Goal: Task Accomplishment & Management: Use online tool/utility

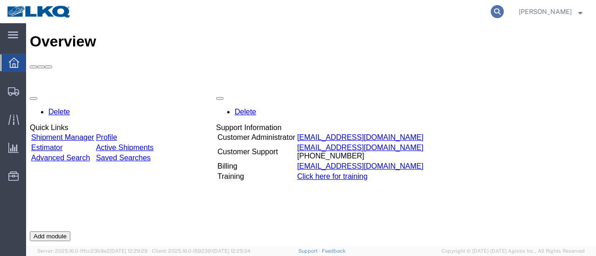
click at [504, 12] on icon at bounding box center [497, 11] width 13 height 13
click at [353, 9] on input "search" at bounding box center [349, 11] width 283 height 22
type input "56483026"
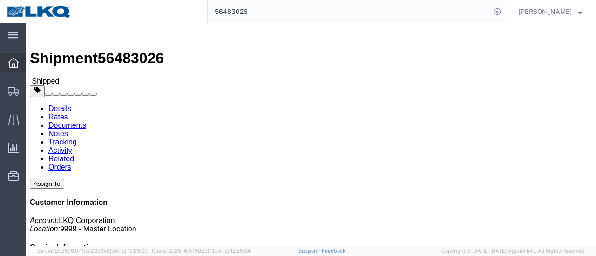
click at [12, 59] on icon at bounding box center [13, 63] width 10 height 10
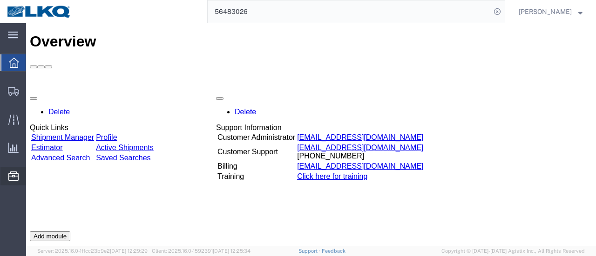
click at [0, 0] on span "Location Appointment" at bounding box center [0, 0] width 0 height 0
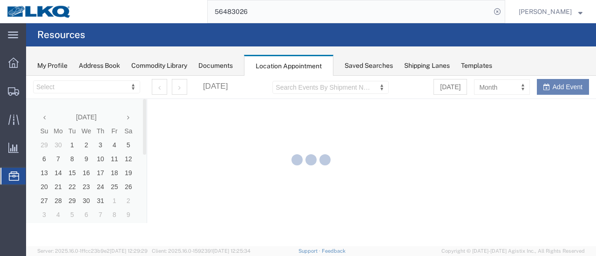
select select "28712"
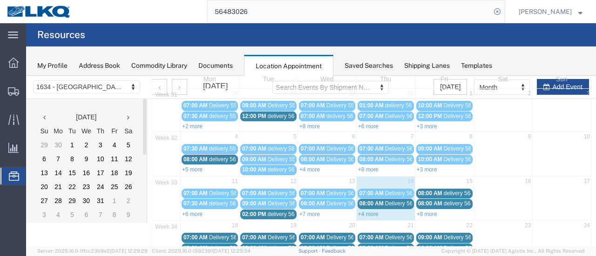
scroll to position [140, 0]
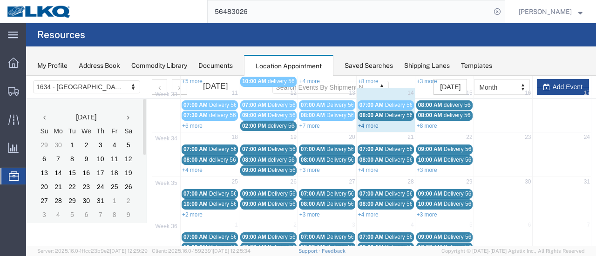
click at [366, 123] on link "+4 more" at bounding box center [368, 126] width 20 height 7
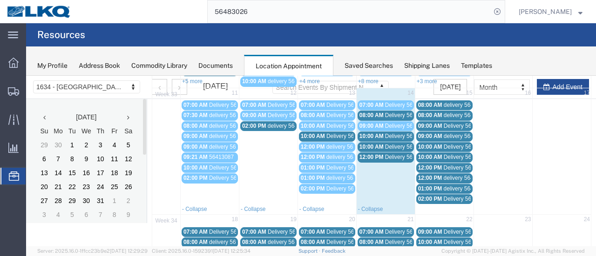
click at [331, 135] on span "Delivery 56124165" at bounding box center [349, 136] width 46 height 7
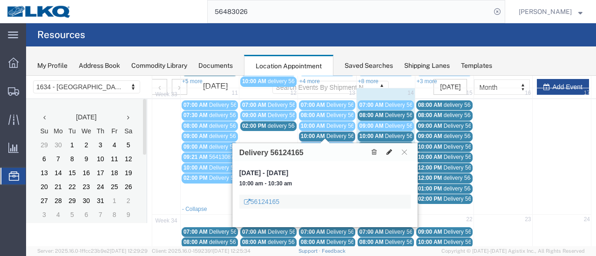
click at [391, 150] on icon at bounding box center [389, 152] width 6 height 7
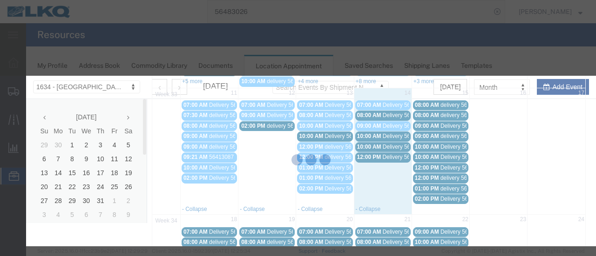
select select
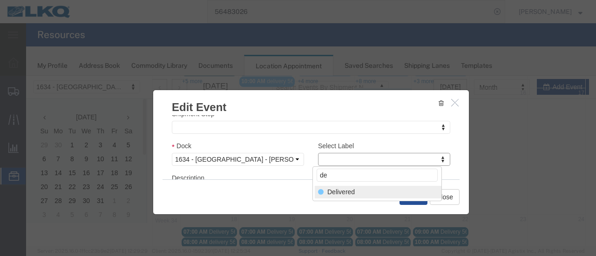
type input "de"
select select "40"
click at [409, 198] on button "Save" at bounding box center [413, 197] width 28 height 16
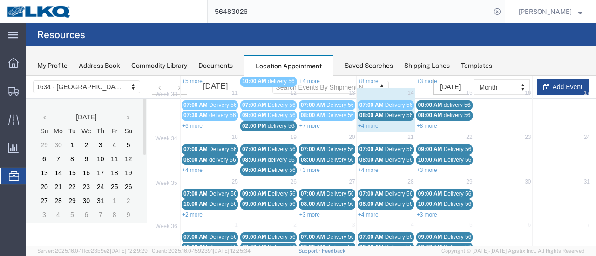
scroll to position [60, 0]
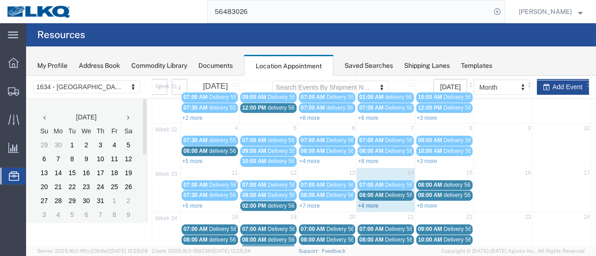
click at [366, 203] on link "+4 more" at bounding box center [368, 206] width 20 height 7
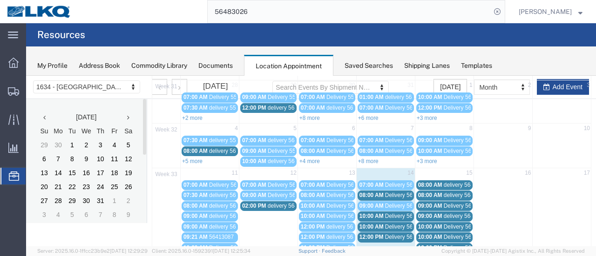
click at [388, 195] on span "Delivery 56185972" at bounding box center [408, 195] width 46 height 7
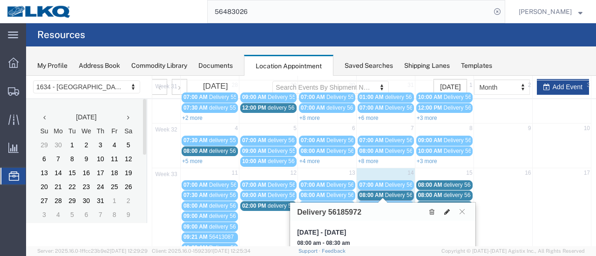
click at [447, 210] on icon at bounding box center [447, 212] width 6 height 7
select select "100"
select select "1"
select select
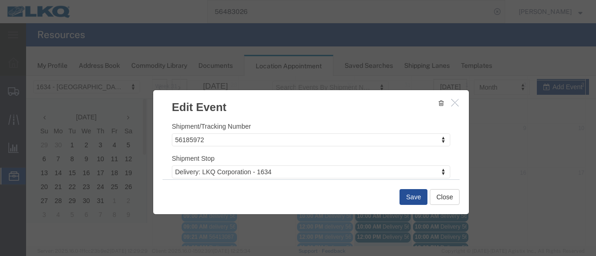
scroll to position [140, 0]
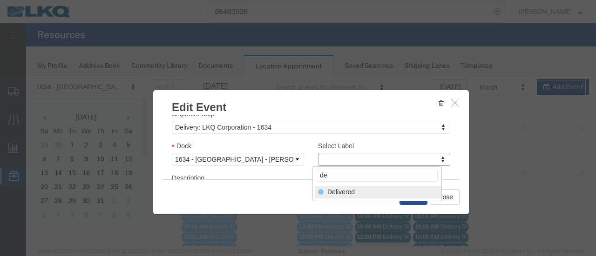
type input "de"
select select "40"
click at [411, 192] on button "Save" at bounding box center [413, 197] width 28 height 16
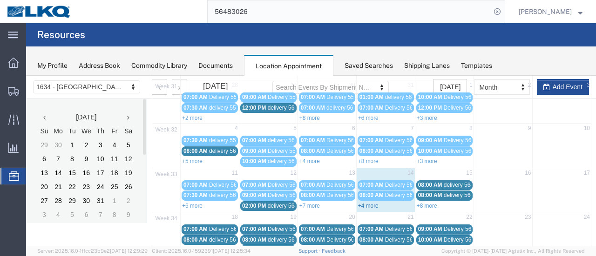
click at [367, 203] on link "+4 more" at bounding box center [368, 206] width 20 height 7
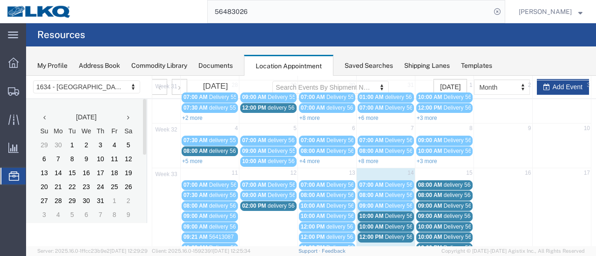
click at [395, 214] on span "Delivery 56124171" at bounding box center [408, 216] width 46 height 7
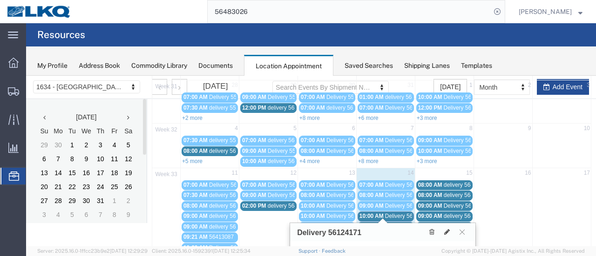
scroll to position [153, 0]
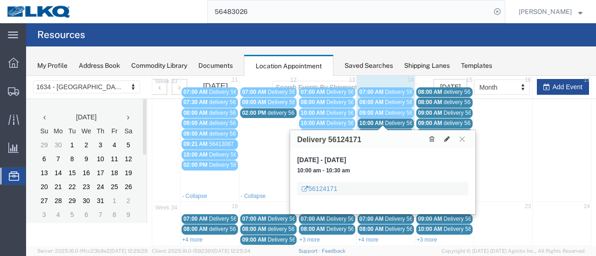
click at [461, 139] on icon at bounding box center [461, 139] width 5 height 6
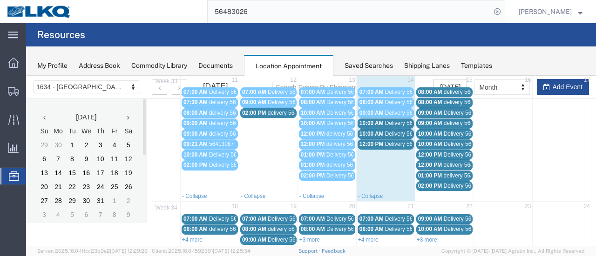
click at [452, 89] on span "delivery 56468921" at bounding box center [466, 92] width 45 height 7
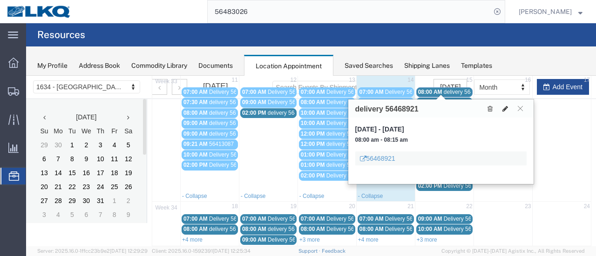
click at [506, 106] on icon at bounding box center [505, 109] width 6 height 7
select select "100"
select select "1"
select select
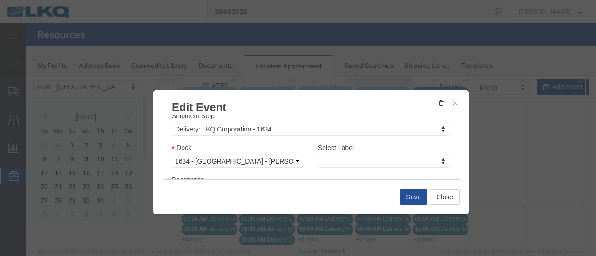
scroll to position [140, 0]
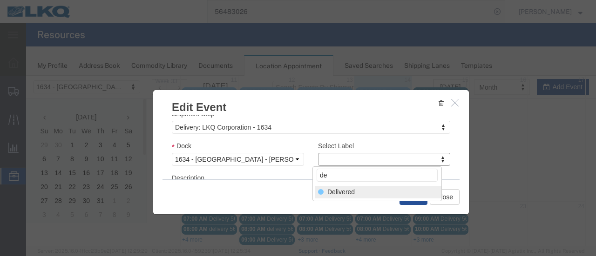
type input "de"
select select "40"
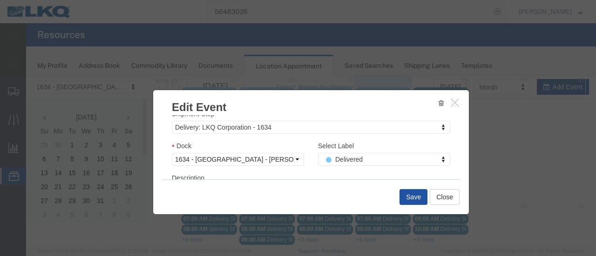
click at [408, 193] on button "Save" at bounding box center [413, 197] width 28 height 16
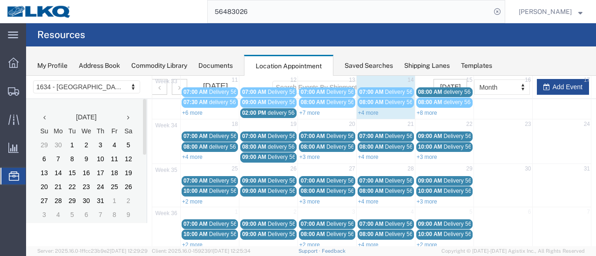
scroll to position [60, 0]
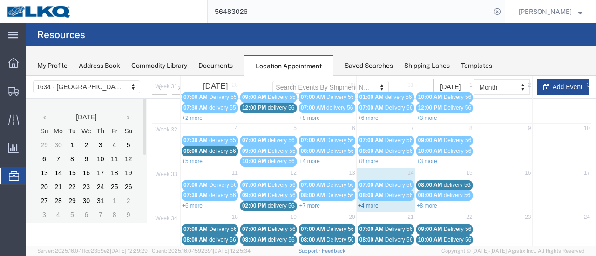
click at [361, 203] on link "+4 more" at bounding box center [368, 206] width 20 height 7
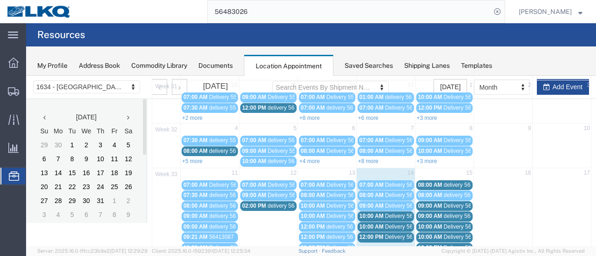
click at [386, 193] on span "Delivery 56185972" at bounding box center [408, 195] width 46 height 7
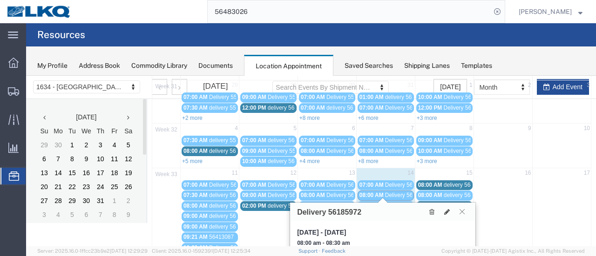
click at [462, 211] on icon at bounding box center [461, 212] width 5 height 6
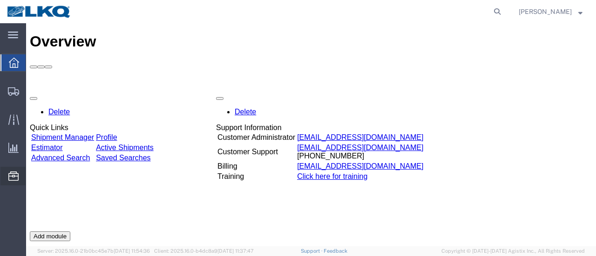
click at [0, 0] on span "Location Appointment" at bounding box center [0, 0] width 0 height 0
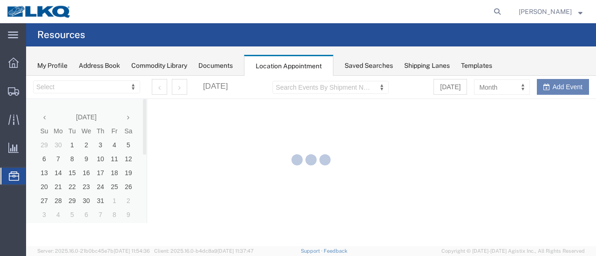
select select "28712"
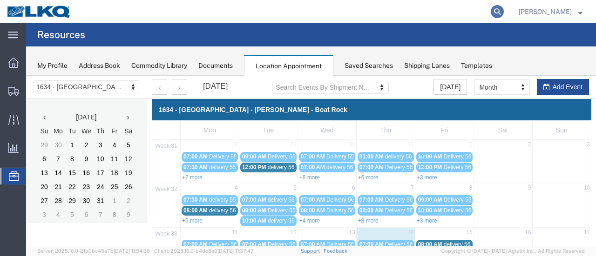
click at [504, 12] on icon at bounding box center [497, 11] width 13 height 13
click at [393, 12] on input "search" at bounding box center [349, 11] width 283 height 22
type input "56482314"
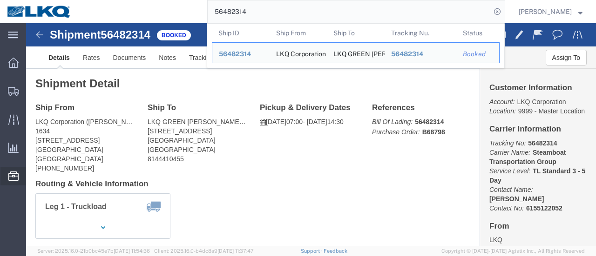
click at [0, 0] on span "Location Appointment" at bounding box center [0, 0] width 0 height 0
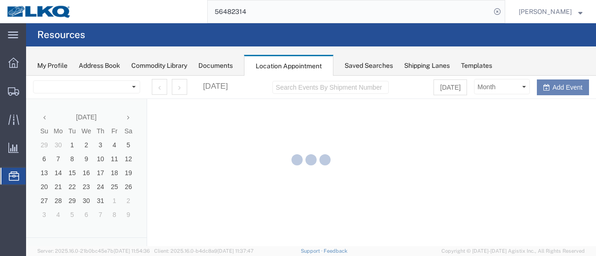
select select "28712"
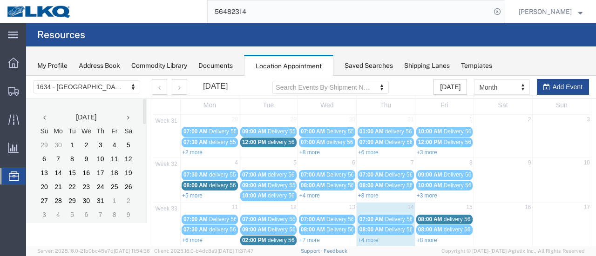
scroll to position [140, 0]
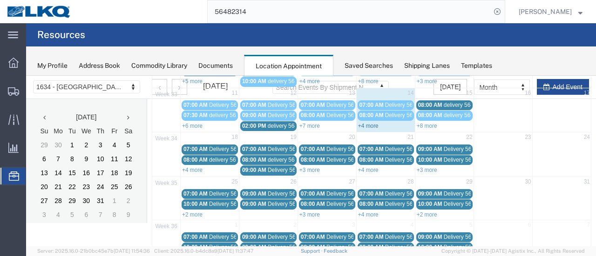
click at [365, 123] on link "+4 more" at bounding box center [368, 126] width 20 height 7
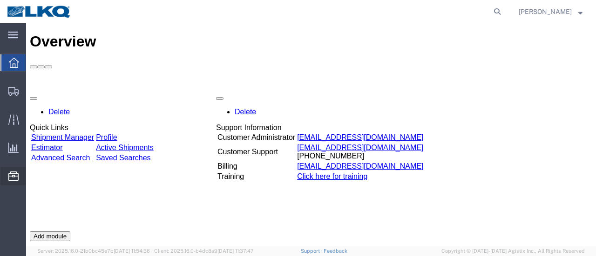
click at [0, 0] on span "Location Appointment" at bounding box center [0, 0] width 0 height 0
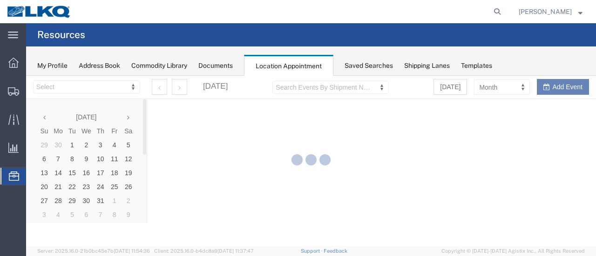
select select "28712"
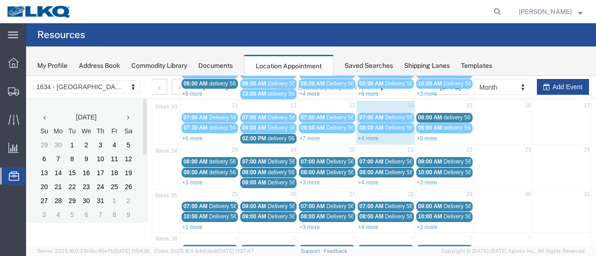
scroll to position [140, 0]
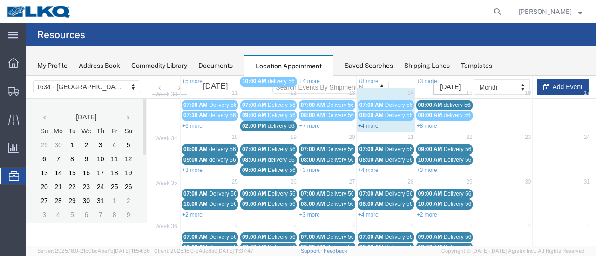
click at [362, 123] on link "+4 more" at bounding box center [368, 126] width 20 height 7
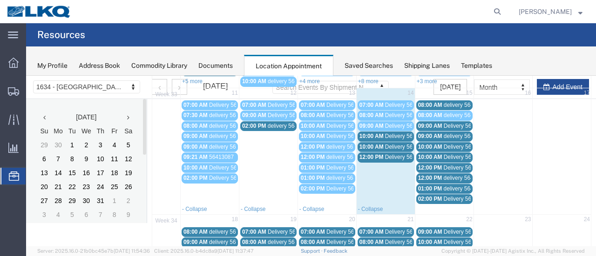
click at [396, 133] on span "Delivery 56124171" at bounding box center [408, 136] width 46 height 7
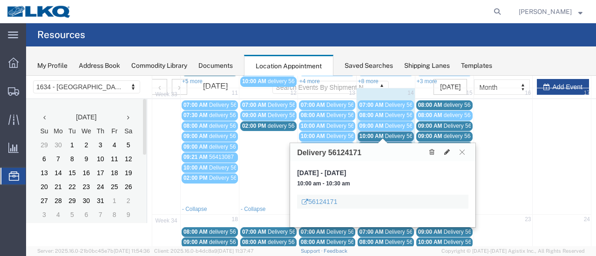
click at [462, 150] on icon at bounding box center [461, 152] width 5 height 6
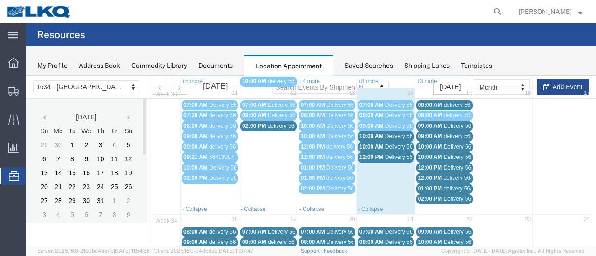
click at [390, 144] on span "Delivery 56137941" at bounding box center [408, 147] width 46 height 7
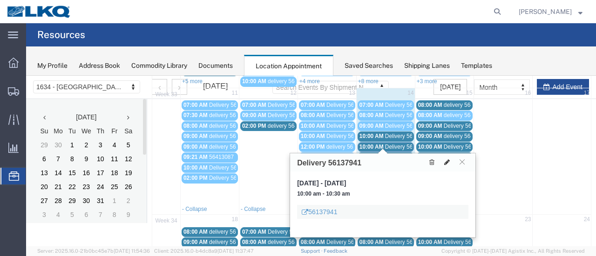
click at [449, 160] on icon at bounding box center [447, 162] width 6 height 7
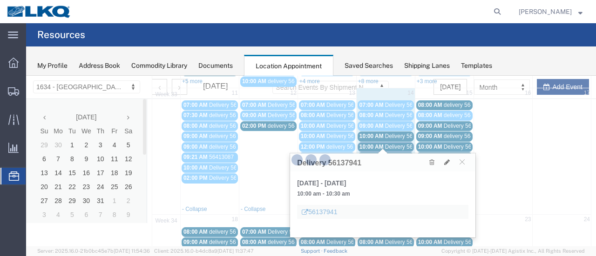
select select "1"
select select
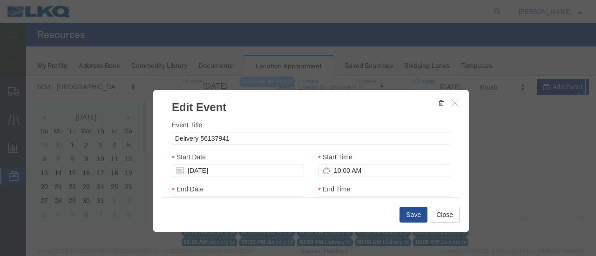
select select
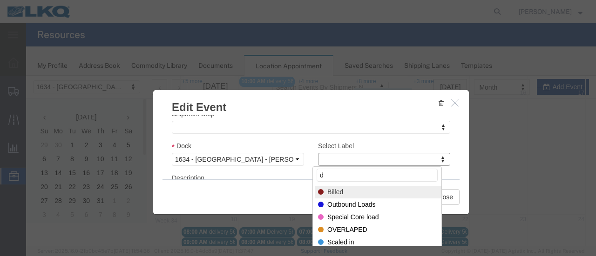
type input "de"
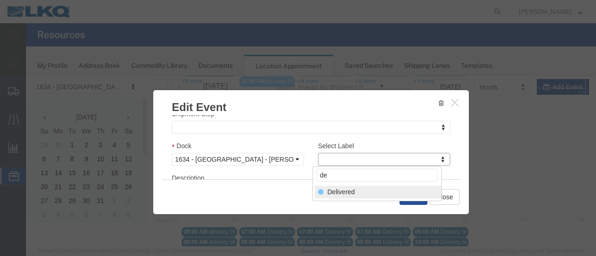
select select "40"
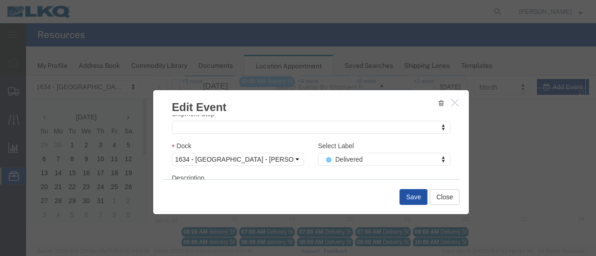
click at [412, 197] on button "Save" at bounding box center [413, 197] width 28 height 16
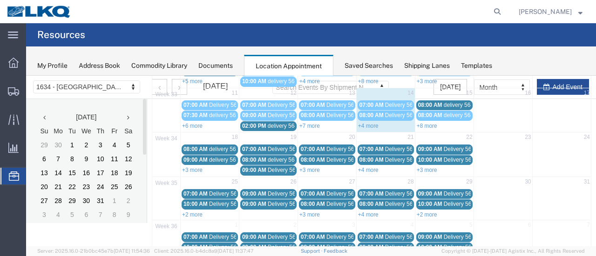
scroll to position [60, 0]
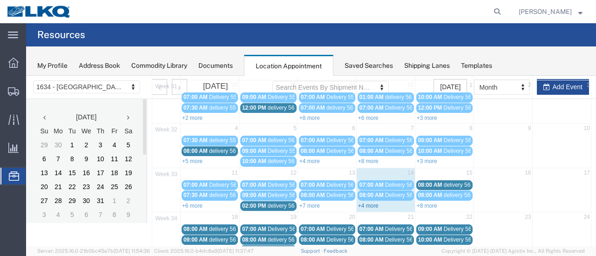
click at [358, 203] on link "+4 more" at bounding box center [368, 206] width 20 height 7
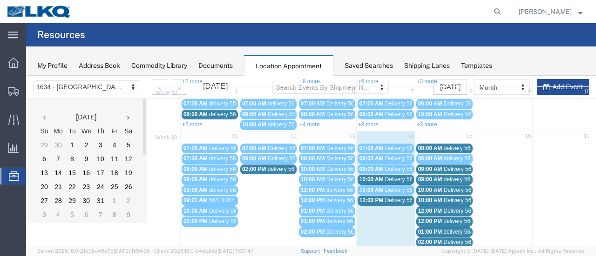
scroll to position [106, 0]
